Goal: Transaction & Acquisition: Purchase product/service

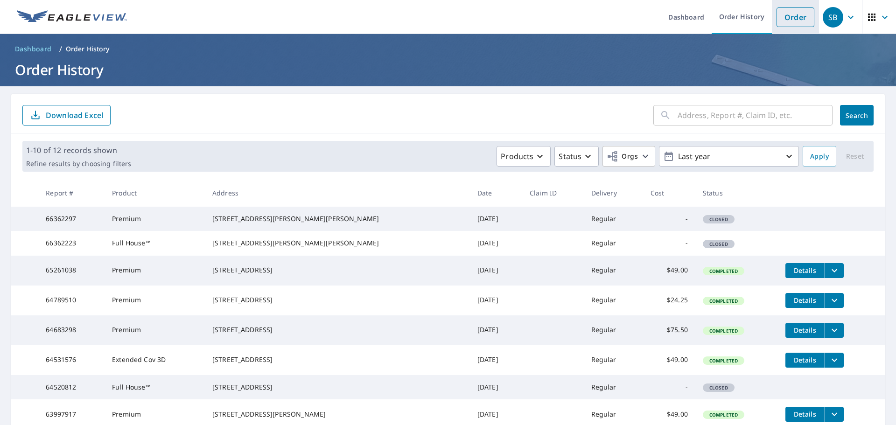
click at [780, 14] on link "Order" at bounding box center [796, 17] width 38 height 20
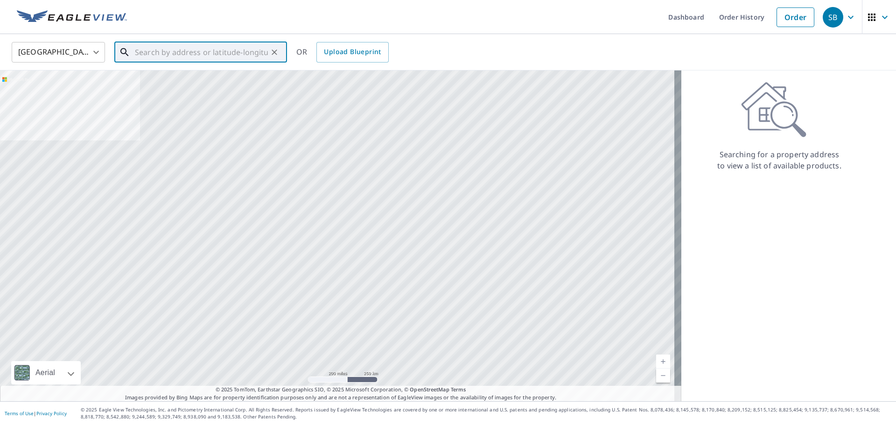
click at [191, 50] on input "text" at bounding box center [201, 52] width 133 height 26
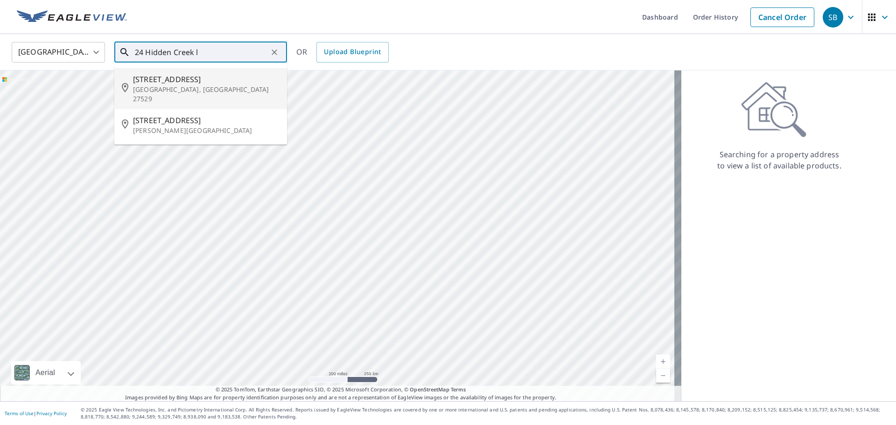
click at [156, 77] on span "[STREET_ADDRESS]" at bounding box center [206, 79] width 147 height 11
type input "[STREET_ADDRESS]"
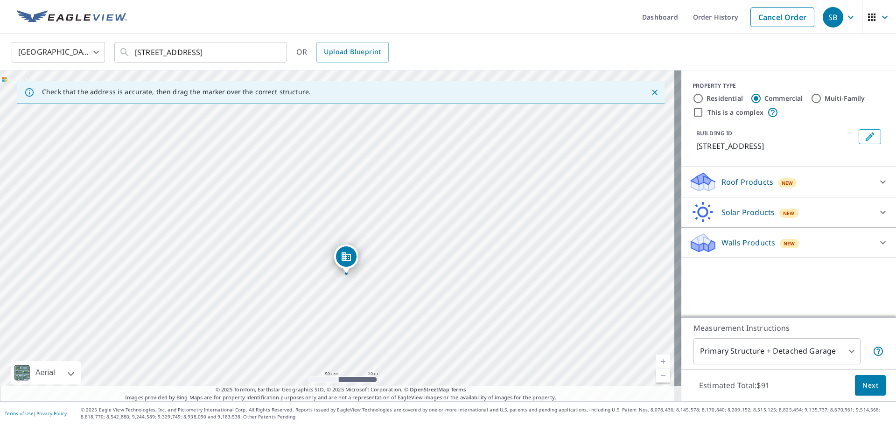
drag, startPoint x: 454, startPoint y: 210, endPoint x: 417, endPoint y: 261, distance: 62.7
click at [429, 262] on div "[STREET_ADDRESS]" at bounding box center [340, 235] width 681 height 331
drag, startPoint x: 435, startPoint y: 303, endPoint x: 455, endPoint y: 273, distance: 36.0
click at [455, 273] on div "[STREET_ADDRESS]" at bounding box center [340, 235] width 681 height 331
click at [693, 100] on input "Residential" at bounding box center [698, 98] width 11 height 11
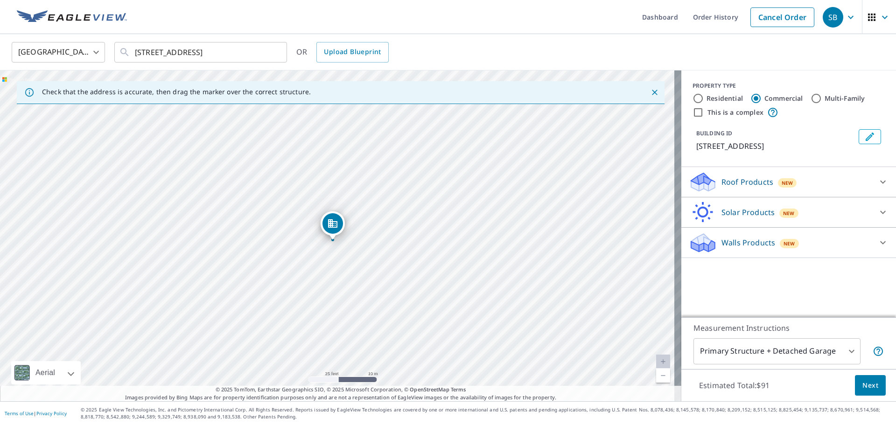
radio input "true"
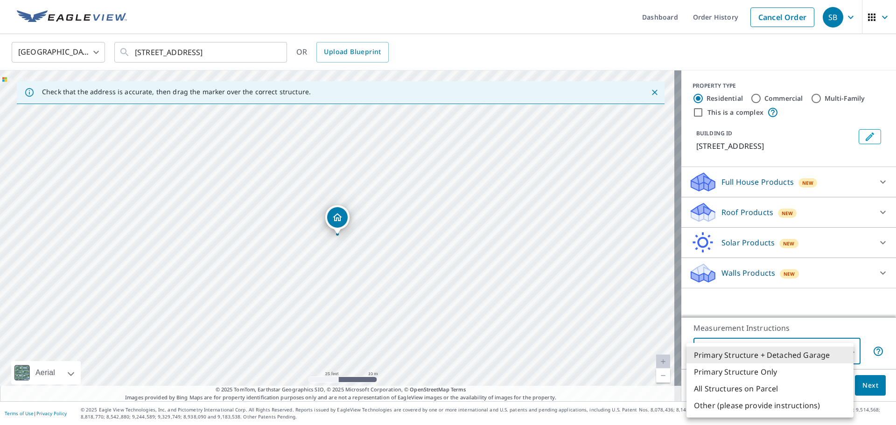
click at [829, 358] on body "SB SB Dashboard Order History Cancel Order SB [GEOGRAPHIC_DATA] [GEOGRAPHIC_DAT…" at bounding box center [448, 212] width 896 height 425
click at [801, 391] on li "All Structures on Parcel" at bounding box center [769, 388] width 167 height 17
type input "3"
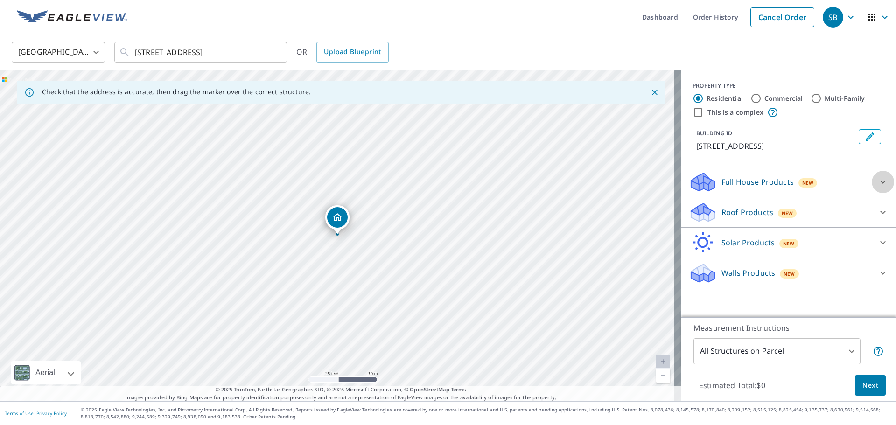
click at [872, 187] on div at bounding box center [883, 182] width 22 height 22
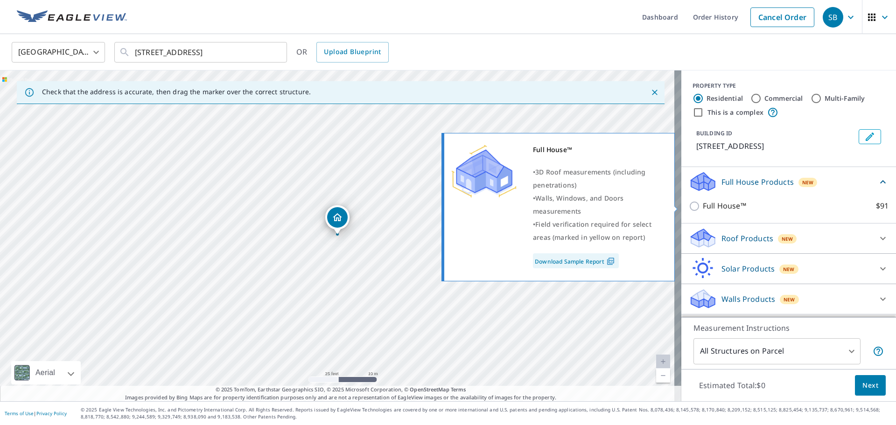
click at [858, 205] on label "Full House™ $91" at bounding box center [796, 206] width 186 height 12
click at [703, 205] on input "Full House™ $91" at bounding box center [696, 206] width 14 height 11
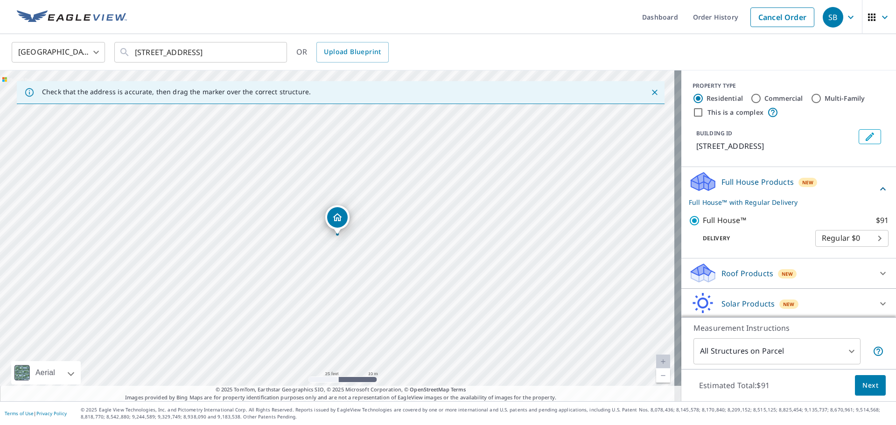
click at [800, 272] on div "Roof Products New" at bounding box center [780, 273] width 183 height 22
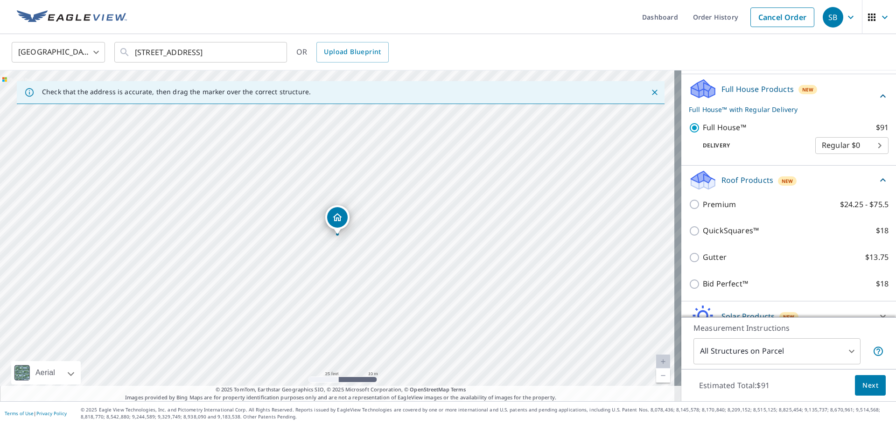
scroll to position [93, 0]
click at [877, 94] on icon at bounding box center [882, 95] width 11 height 11
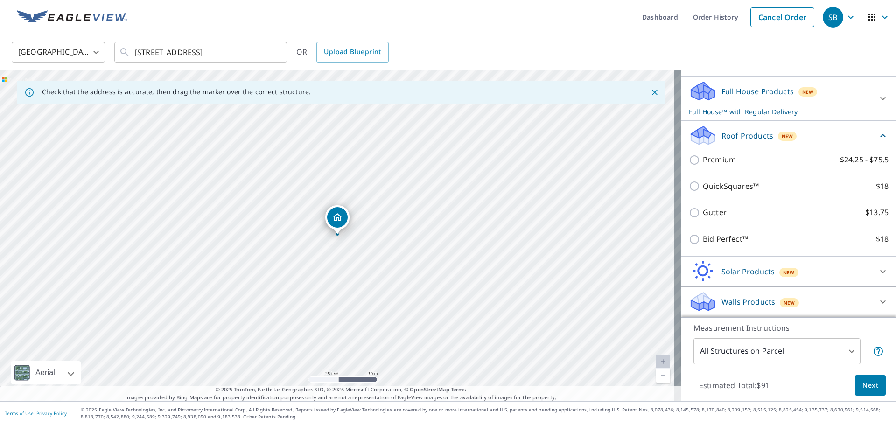
click at [846, 92] on div "Full House Products New Full House™ with Regular Delivery" at bounding box center [780, 98] width 183 height 36
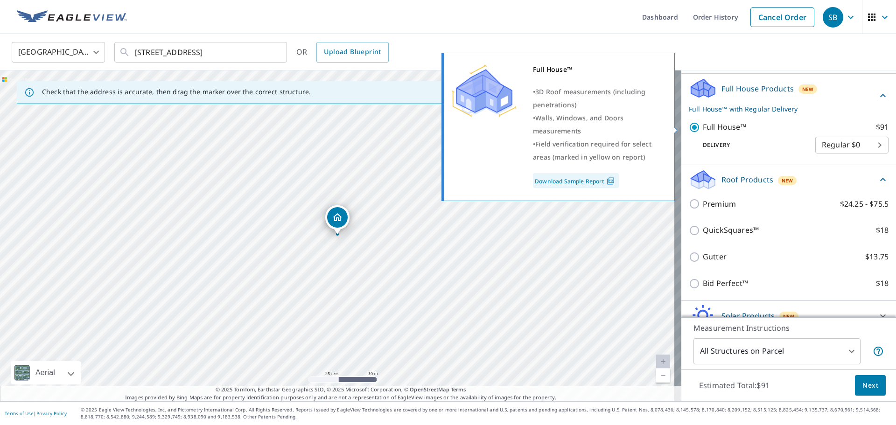
click at [710, 130] on p "Full House™" at bounding box center [724, 127] width 43 height 12
click at [703, 130] on input "Full House™ $91" at bounding box center [696, 127] width 14 height 11
checkbox input "false"
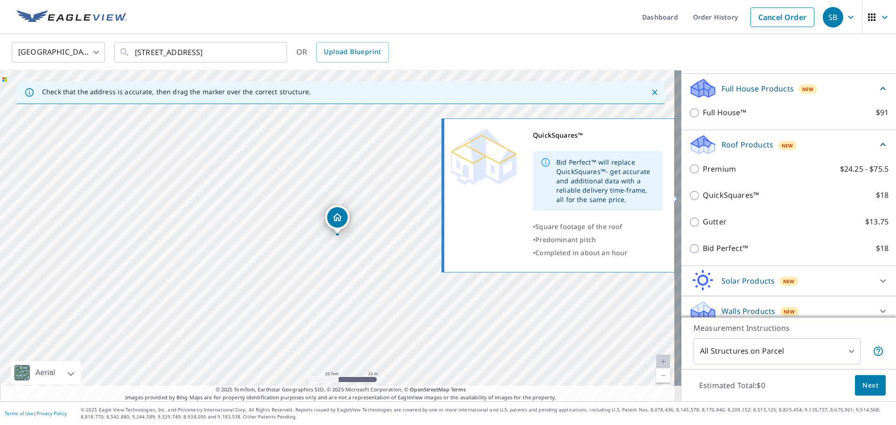
click at [718, 197] on p "QuickSquares™" at bounding box center [731, 195] width 56 height 12
click at [703, 197] on input "QuickSquares™ $18" at bounding box center [696, 195] width 14 height 11
checkbox input "true"
type input "1"
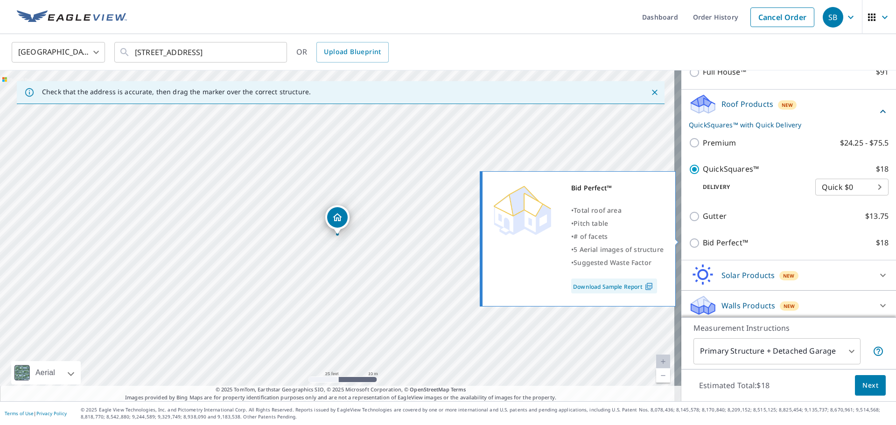
scroll to position [138, 0]
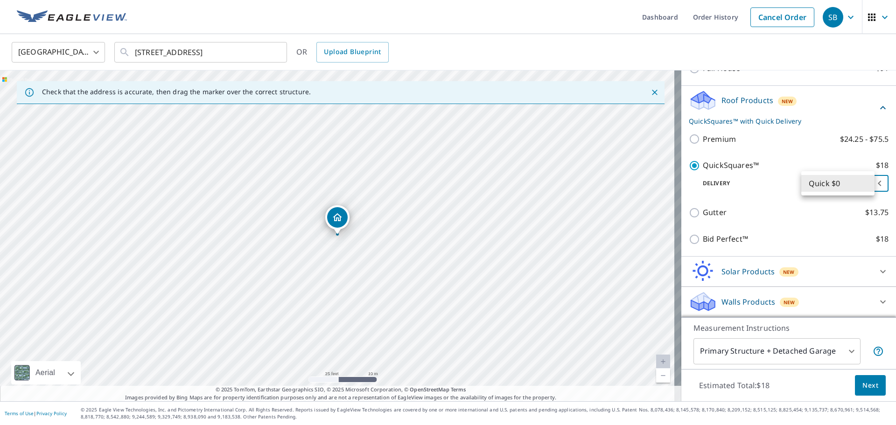
click at [857, 181] on body "SB SB Dashboard Order History Cancel Order SB [GEOGRAPHIC_DATA] [GEOGRAPHIC_DAT…" at bounding box center [448, 212] width 896 height 425
click at [857, 181] on li "Quick $0" at bounding box center [837, 183] width 73 height 17
click at [862, 386] on span "Next" at bounding box center [870, 386] width 16 height 12
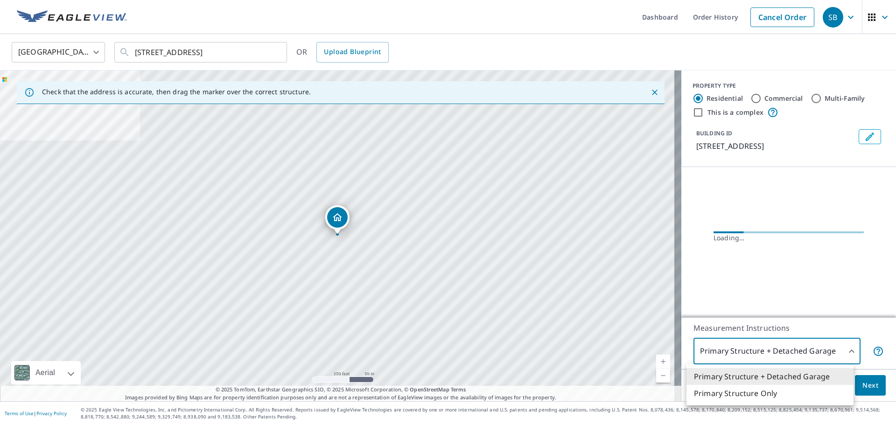
click at [792, 353] on body "SB SB Dashboard Order History Cancel Order SB [GEOGRAPHIC_DATA] [GEOGRAPHIC_DAT…" at bounding box center [448, 212] width 896 height 425
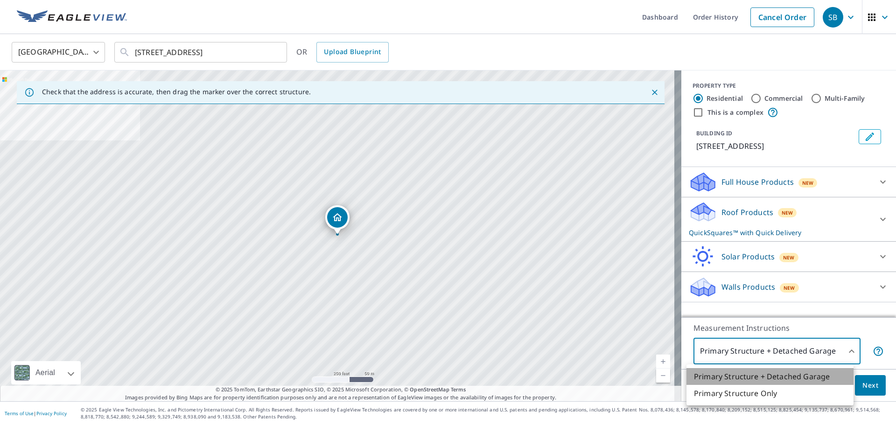
click at [779, 382] on li "Primary Structure + Detached Garage" at bounding box center [769, 376] width 167 height 17
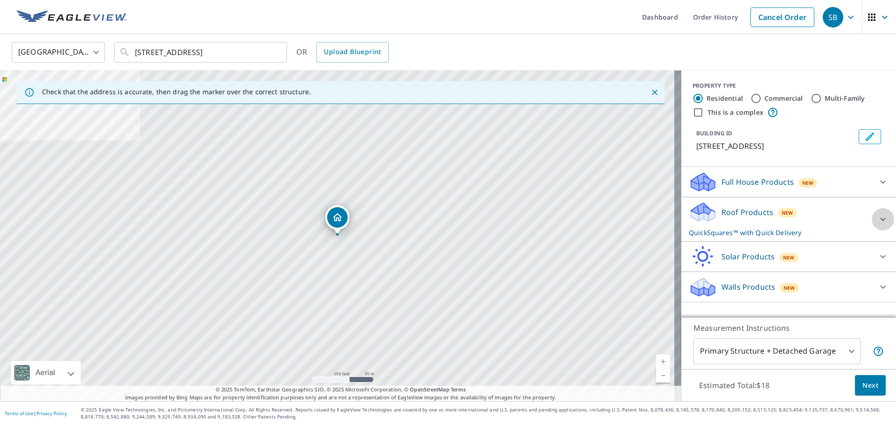
click at [877, 215] on icon at bounding box center [882, 219] width 11 height 11
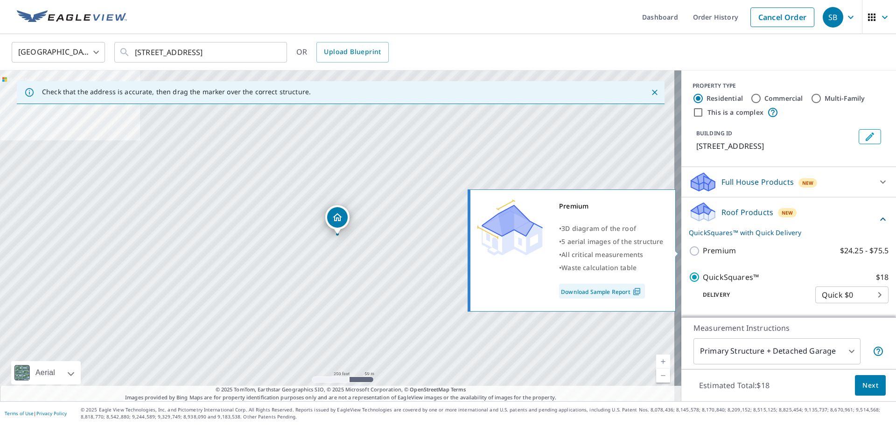
drag, startPoint x: 679, startPoint y: 283, endPoint x: 688, endPoint y: 273, distance: 14.5
click at [686, 274] on body "SB SB Dashboard Order History Cancel Order SB [GEOGRAPHIC_DATA] [GEOGRAPHIC_DAT…" at bounding box center [448, 212] width 896 height 425
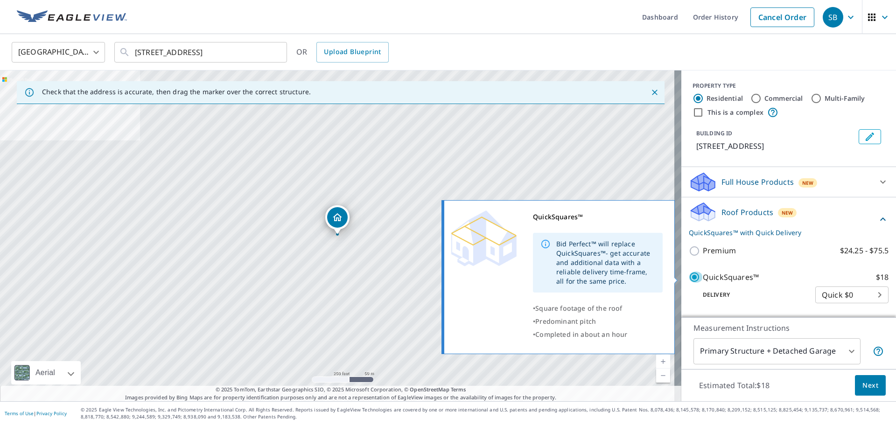
click at [689, 276] on input "QuickSquares™ $18" at bounding box center [696, 277] width 14 height 11
checkbox input "false"
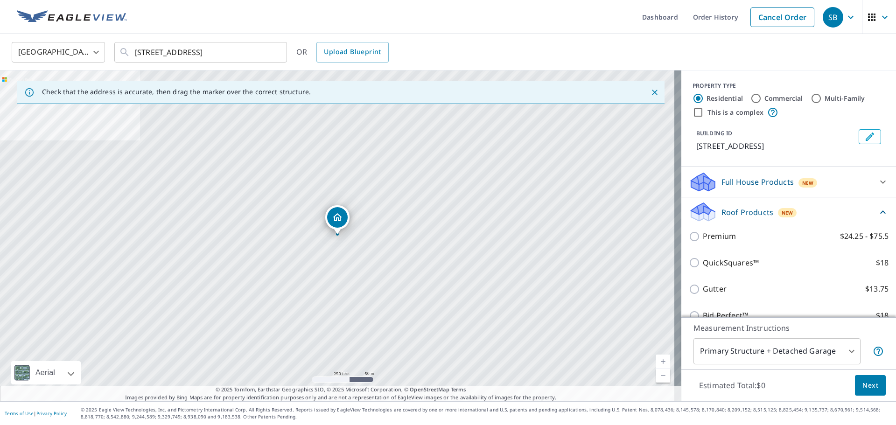
click at [728, 190] on div "Full House Products New" at bounding box center [780, 182] width 183 height 22
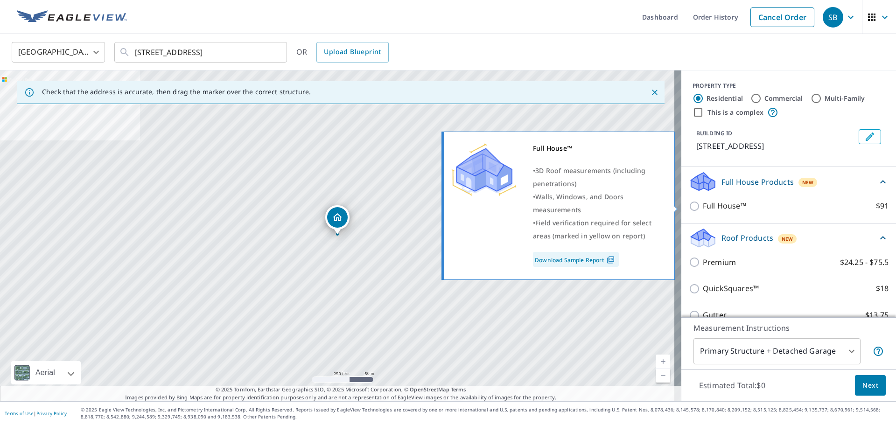
drag, startPoint x: 709, startPoint y: 211, endPoint x: 720, endPoint y: 224, distance: 16.6
click at [709, 210] on p "Full House™" at bounding box center [724, 206] width 43 height 12
click at [703, 210] on input "Full House™ $91" at bounding box center [696, 206] width 14 height 11
checkbox input "true"
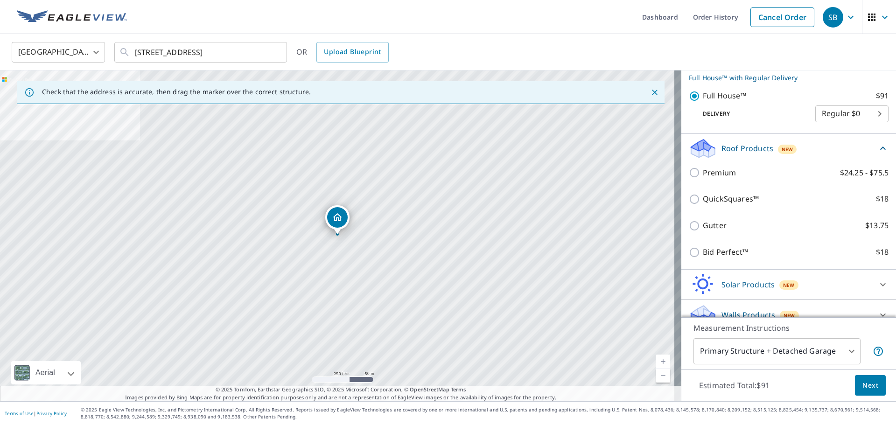
scroll to position [138, 0]
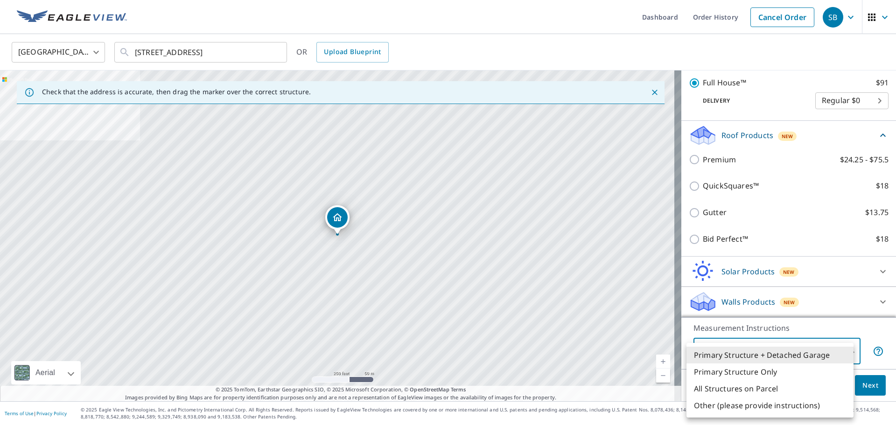
click at [782, 349] on body "SB SB Dashboard Order History Cancel Order SB [GEOGRAPHIC_DATA] [GEOGRAPHIC_DAT…" at bounding box center [448, 212] width 896 height 425
click at [763, 383] on li "All Structures on Parcel" at bounding box center [769, 388] width 167 height 17
type input "3"
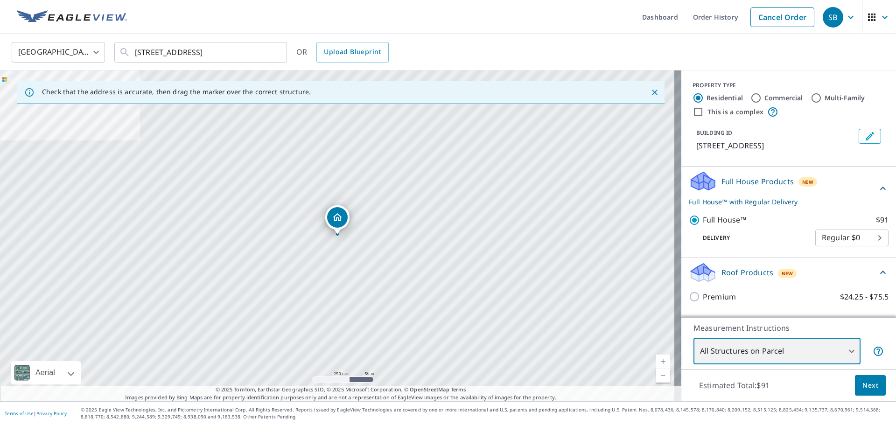
scroll to position [0, 0]
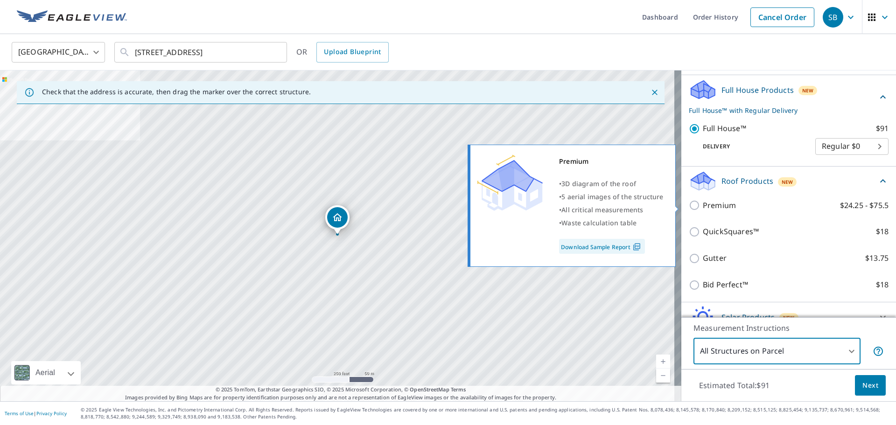
click at [716, 206] on p "Premium" at bounding box center [719, 206] width 33 height 12
click at [703, 206] on input "Premium $24.25 - $75.5" at bounding box center [696, 205] width 14 height 11
checkbox input "true"
checkbox input "false"
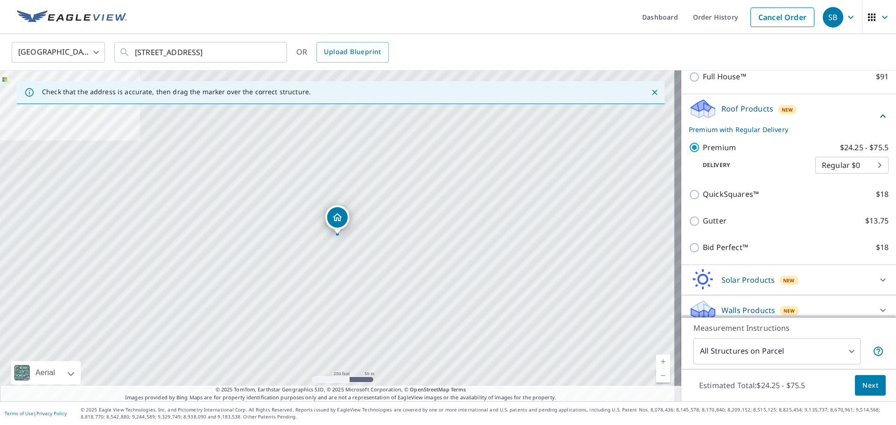
scroll to position [138, 0]
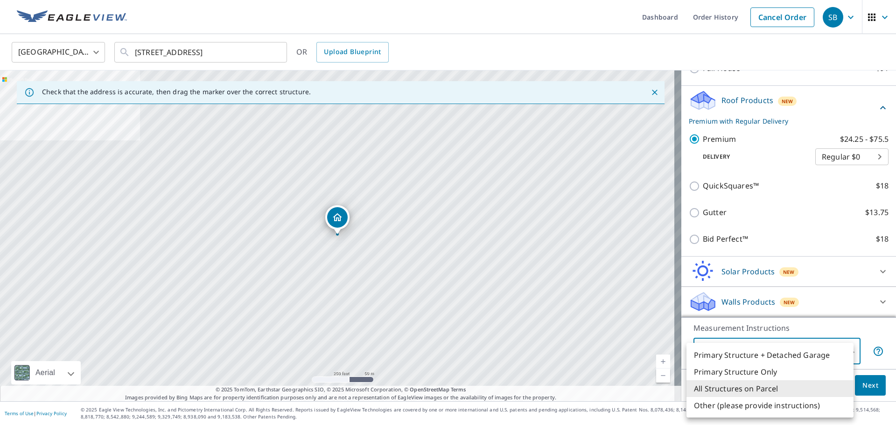
click at [803, 354] on body "SB SB Dashboard Order History Cancel Order SB [GEOGRAPHIC_DATA] [GEOGRAPHIC_DAT…" at bounding box center [448, 212] width 896 height 425
click at [790, 386] on li "All Structures on Parcel" at bounding box center [769, 388] width 167 height 17
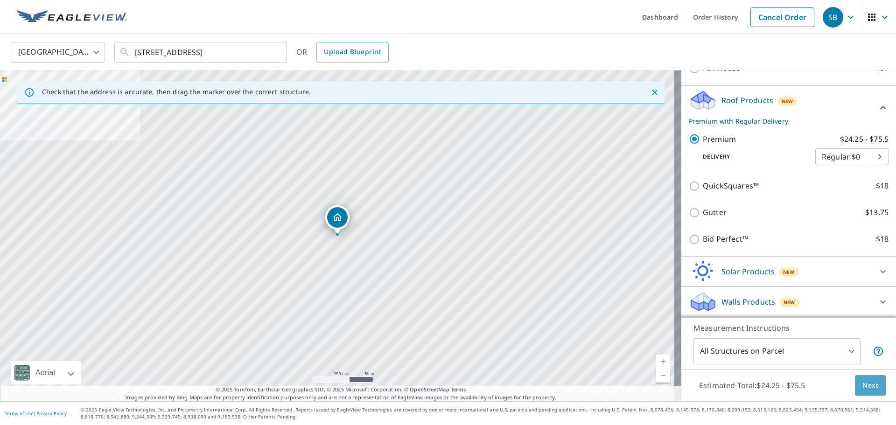
click at [863, 388] on span "Next" at bounding box center [870, 386] width 16 height 12
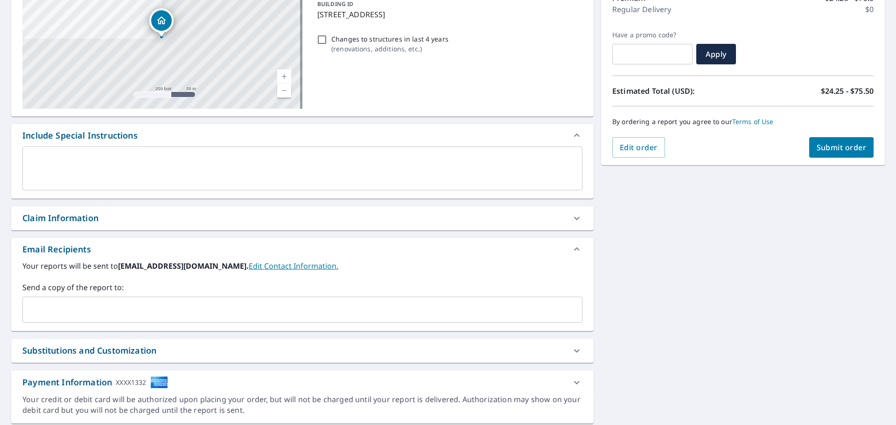
scroll to position [162, 0]
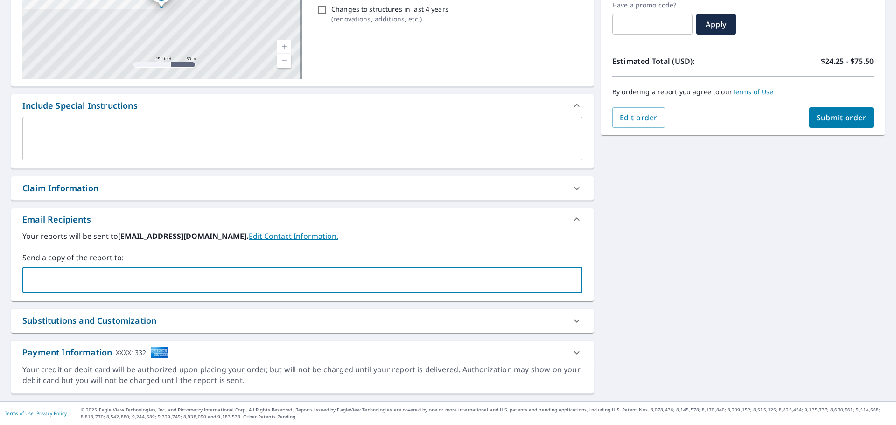
click at [243, 282] on input "text" at bounding box center [296, 280] width 538 height 18
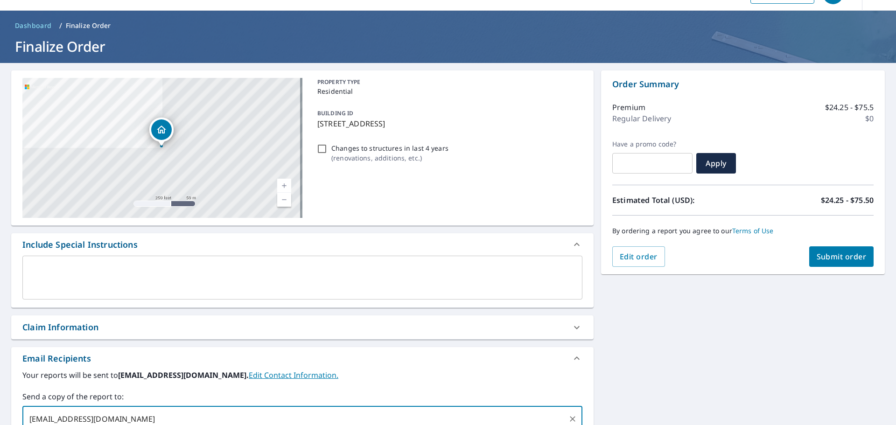
scroll to position [23, 0]
type input "[EMAIL_ADDRESS][DOMAIN_NAME]"
checkbox input "true"
click at [369, 157] on p "( renovations, additions, etc. )" at bounding box center [389, 159] width 117 height 10
click at [328, 155] on input "Changes to structures in last 4 years ( renovations, additions, etc. )" at bounding box center [321, 149] width 11 height 11
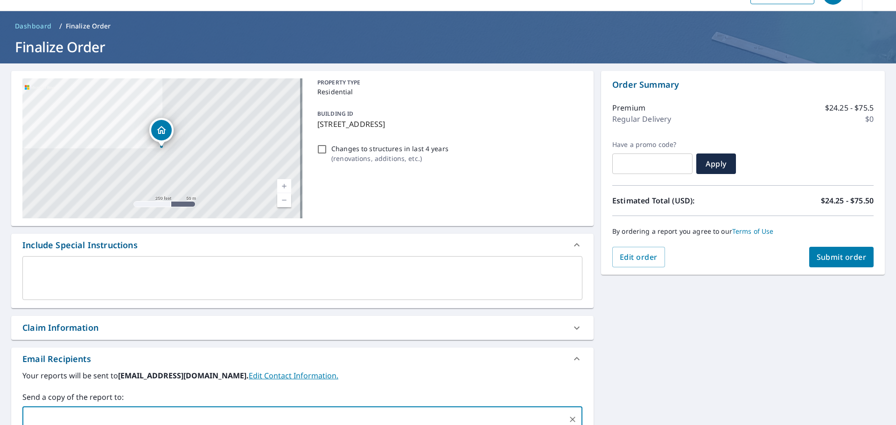
checkbox input "true"
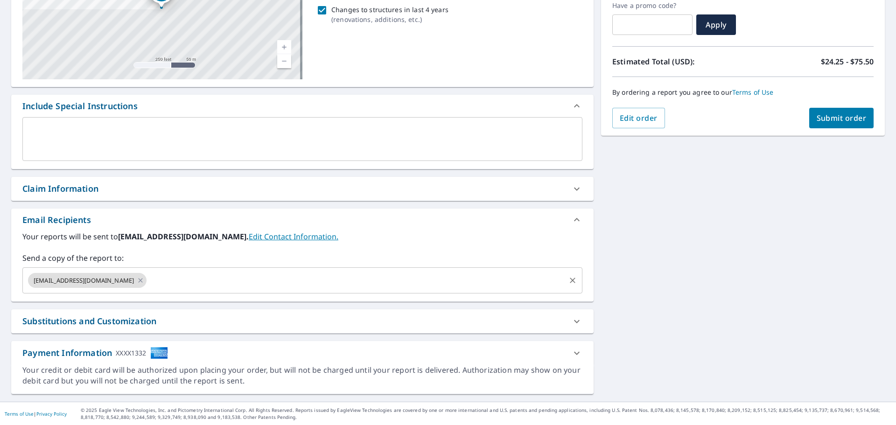
scroll to position [162, 0]
click at [817, 117] on span "Submit order" at bounding box center [842, 117] width 50 height 10
checkbox input "true"
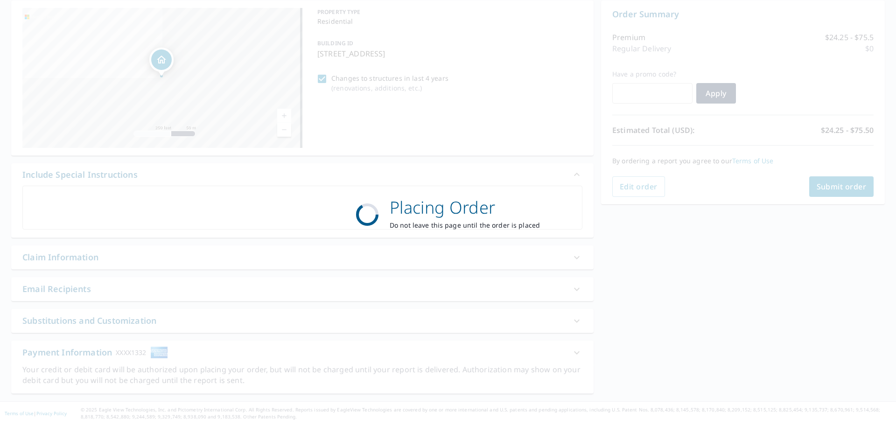
scroll to position [93, 0]
